Goal: Information Seeking & Learning: Learn about a topic

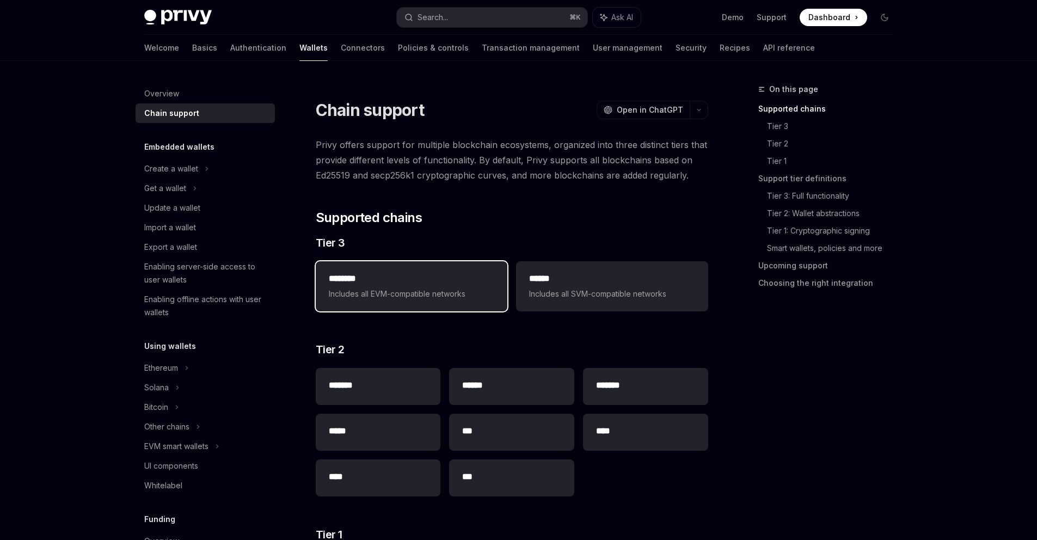
click at [454, 277] on h2 "********" at bounding box center [411, 278] width 165 height 13
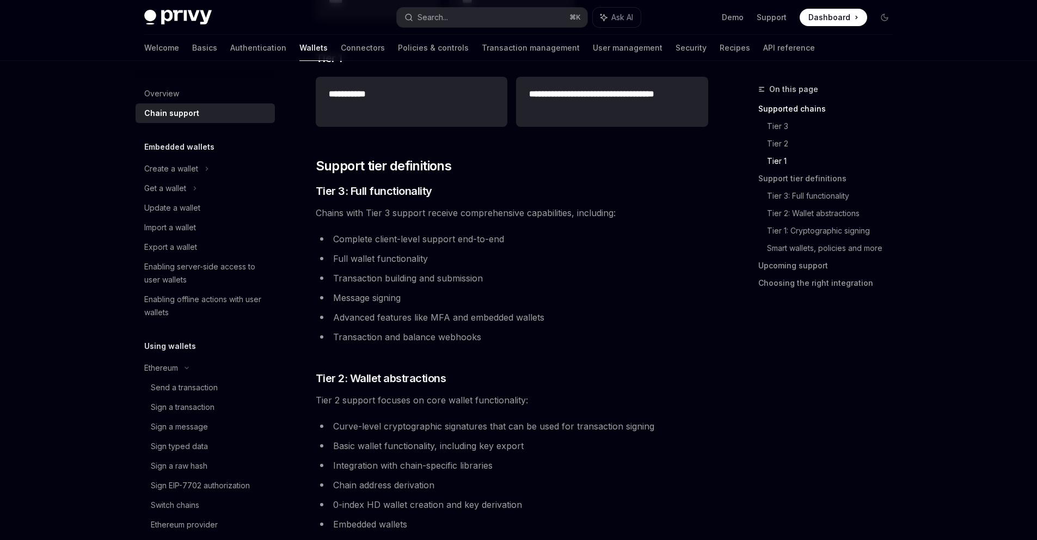
scroll to position [1298, 0]
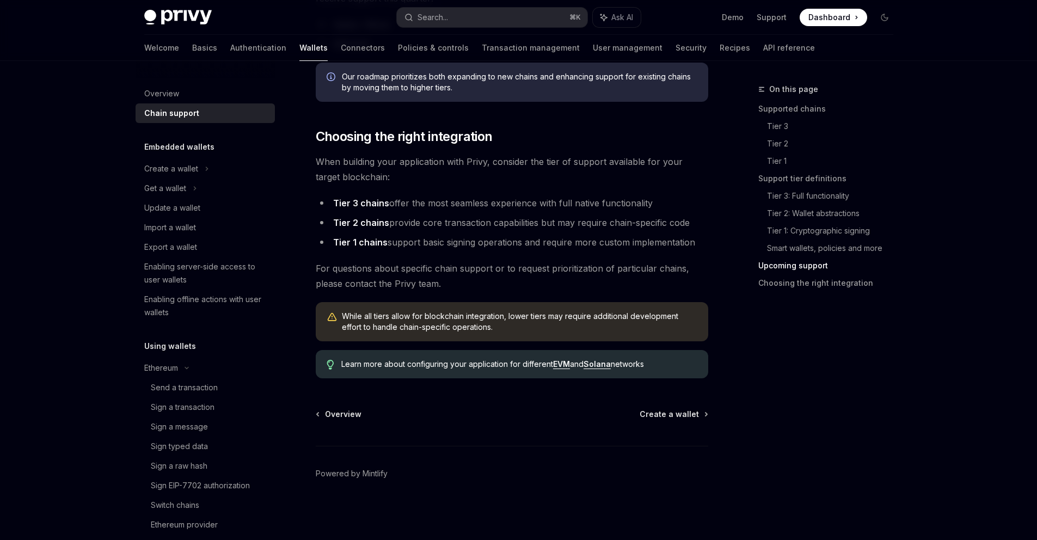
click at [563, 366] on link "EVM" at bounding box center [561, 364] width 17 height 10
type textarea "*"
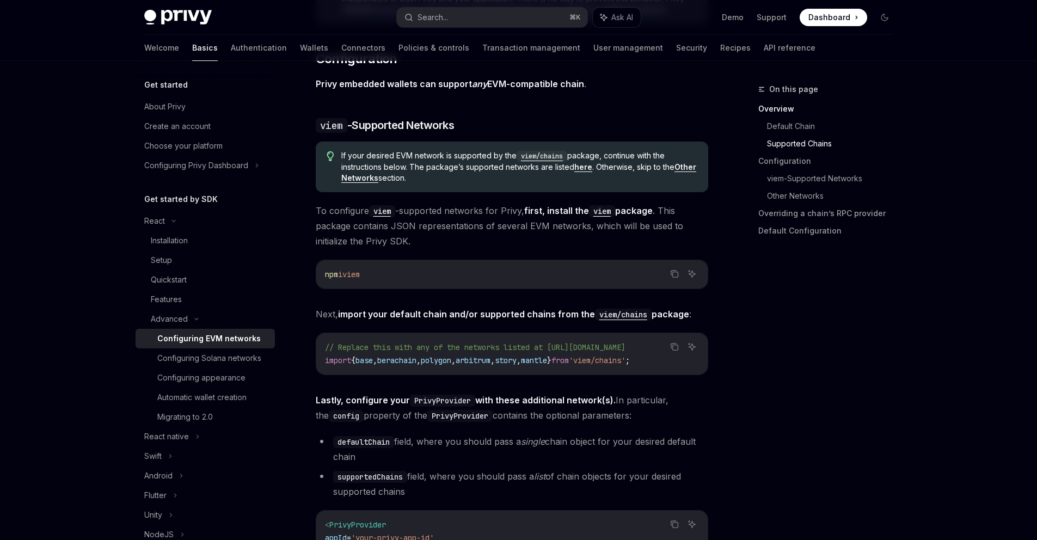
scroll to position [1216, 0]
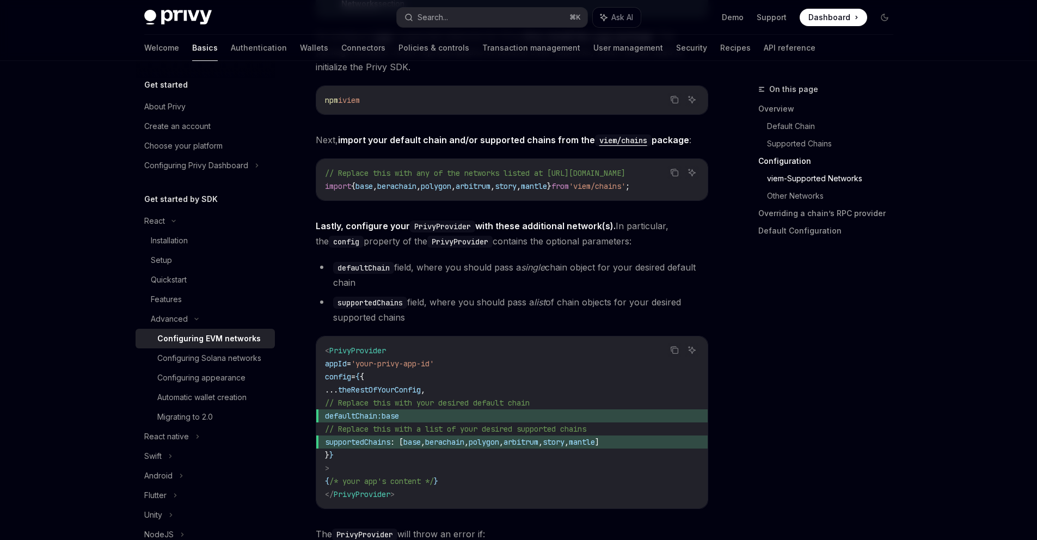
drag, startPoint x: 438, startPoint y: 199, endPoint x: 531, endPoint y: 199, distance: 92.5
click at [531, 199] on div "// Replace this with any of the networks listed at [URL][DOMAIN_NAME] import { …" at bounding box center [511, 179] width 391 height 41
drag, startPoint x: 521, startPoint y: 205, endPoint x: 556, endPoint y: 204, distance: 34.3
click at [556, 204] on div "Privy is compatible with any EVM-compatible chain, and makes it easy to configu…" at bounding box center [512, 404] width 392 height 2967
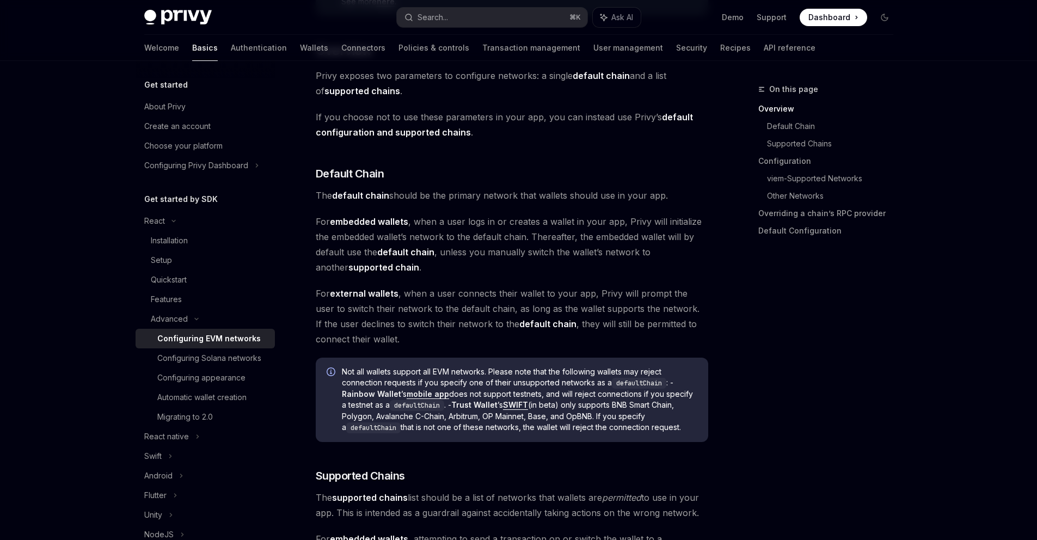
scroll to position [0, 0]
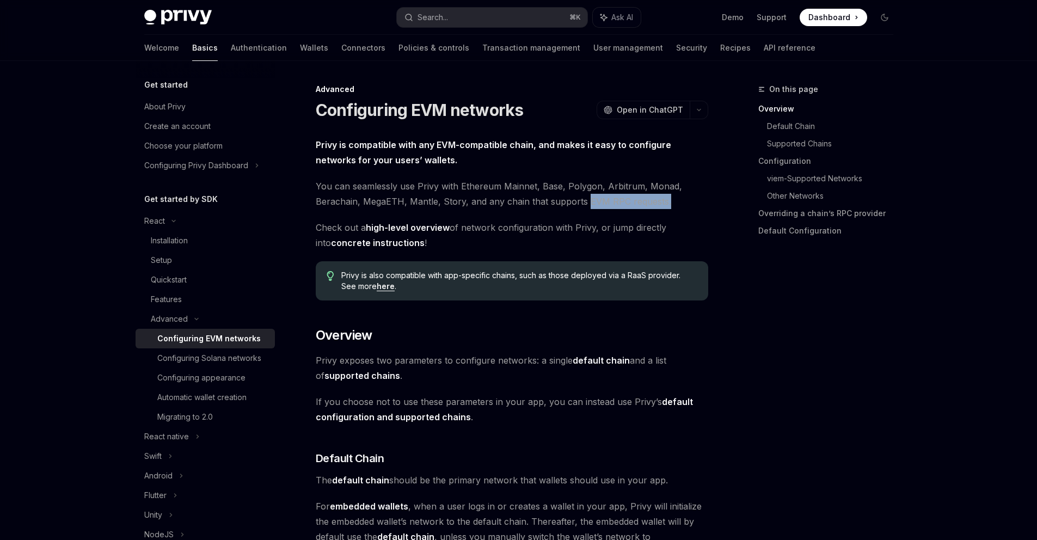
drag, startPoint x: 584, startPoint y: 201, endPoint x: 664, endPoint y: 200, distance: 80.0
click at [664, 200] on span "You can seamlessly use Privy with Ethereum Mainnet, Base, Polygon, Arbitrum, Mo…" at bounding box center [512, 193] width 392 height 30
click at [618, 204] on span "You can seamlessly use Privy with Ethereum Mainnet, Base, Polygon, Arbitrum, Mo…" at bounding box center [512, 193] width 392 height 30
drag, startPoint x: 585, startPoint y: 201, endPoint x: 659, endPoint y: 204, distance: 74.6
click at [659, 204] on span "You can seamlessly use Privy with Ethereum Mainnet, Base, Polygon, Arbitrum, Mo…" at bounding box center [512, 193] width 392 height 30
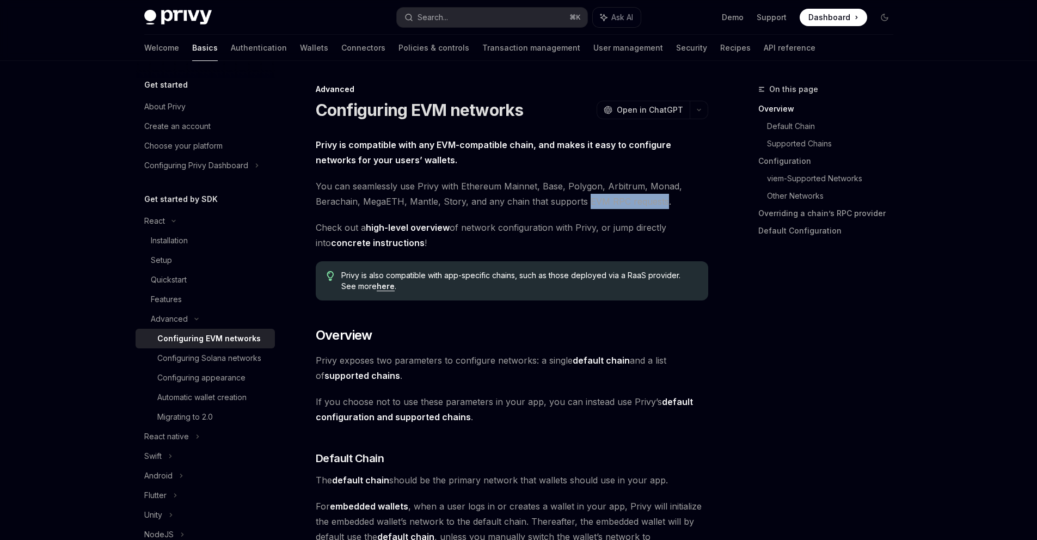
copy span "EVM RPC requests"
